Goal: Task Accomplishment & Management: Manage account settings

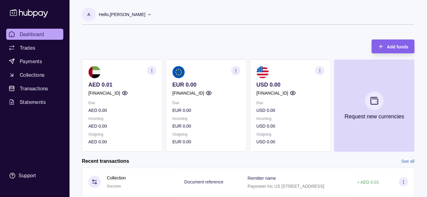
scroll to position [48, 0]
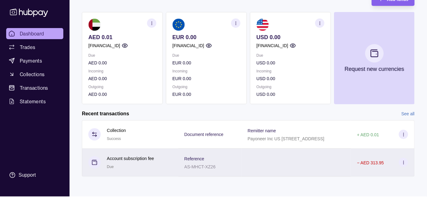
click at [252, 163] on div at bounding box center [296, 163] width 109 height 28
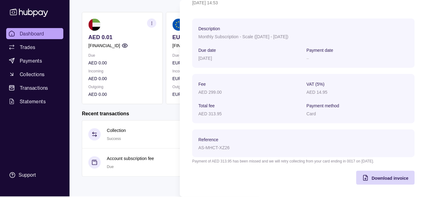
scroll to position [0, 0]
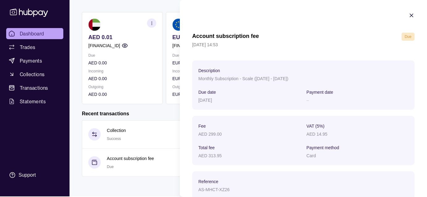
click at [409, 15] on icon "button" at bounding box center [412, 15] width 6 height 6
